Goal: Information Seeking & Learning: Learn about a topic

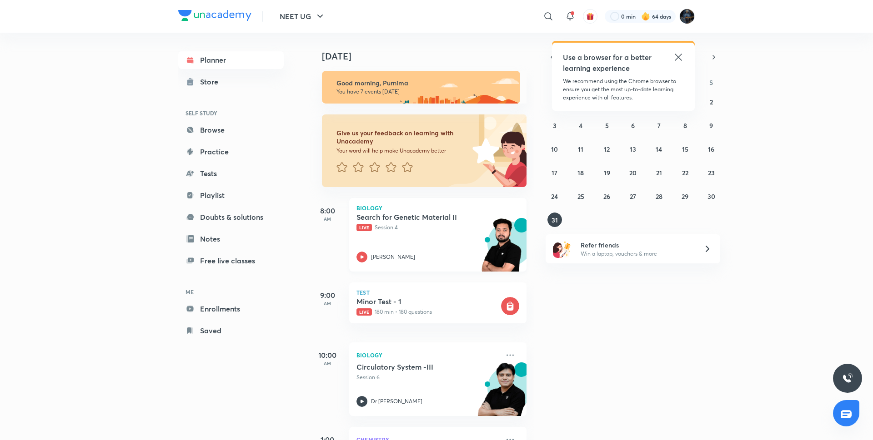
click at [360, 259] on icon at bounding box center [361, 257] width 11 height 11
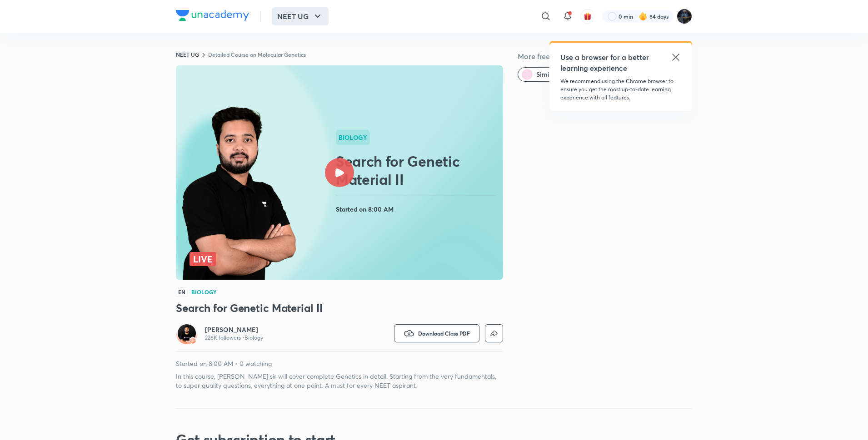
click at [309, 10] on button "NEET UG" at bounding box center [300, 16] width 57 height 18
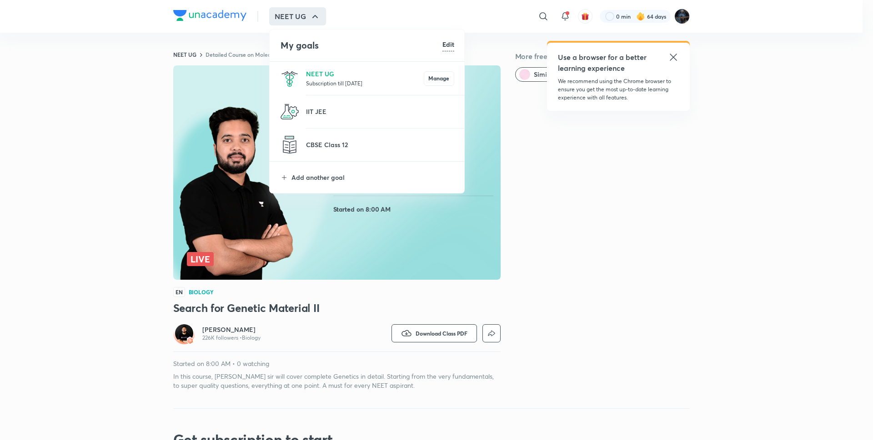
click at [330, 81] on p "Subscription till 9 May 2026" at bounding box center [365, 83] width 118 height 9
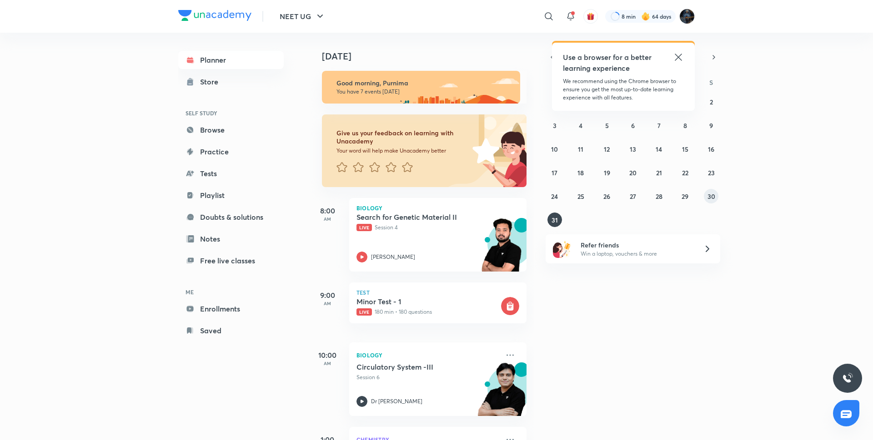
drag, startPoint x: 699, startPoint y: 202, endPoint x: 707, endPoint y: 199, distance: 8.8
click at [707, 199] on div "27 28 29 30 31 1 2 3 4 5 6 7 8 9 10 11 12 13 14 15 16 17 18 19 20 21 22 23 24 2…" at bounding box center [632, 161] width 175 height 133
click at [707, 199] on abbr "30" at bounding box center [711, 196] width 8 height 9
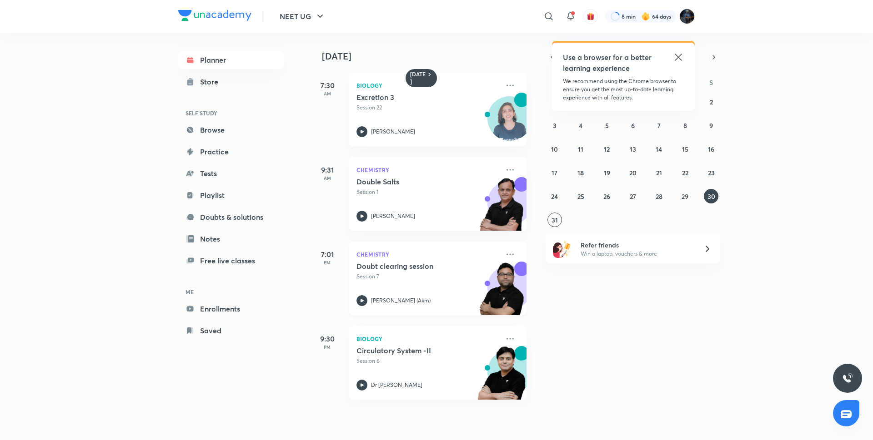
click at [360, 303] on icon at bounding box center [361, 300] width 11 height 11
